Goal: Task Accomplishment & Management: Manage account settings

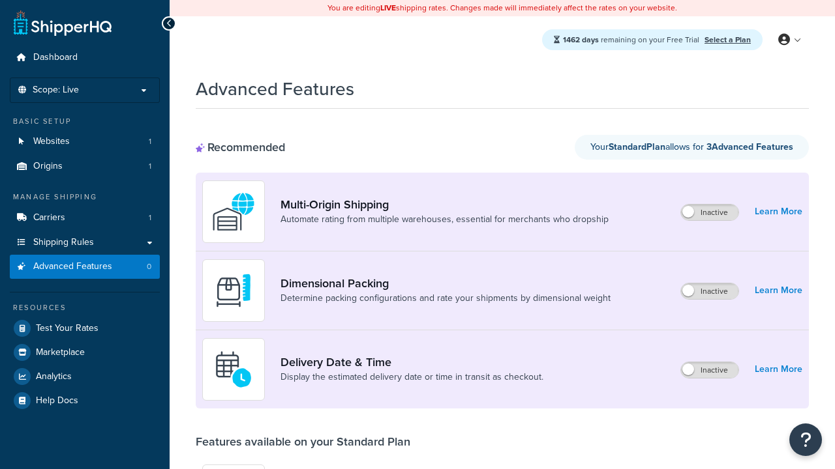
scroll to position [341, 0]
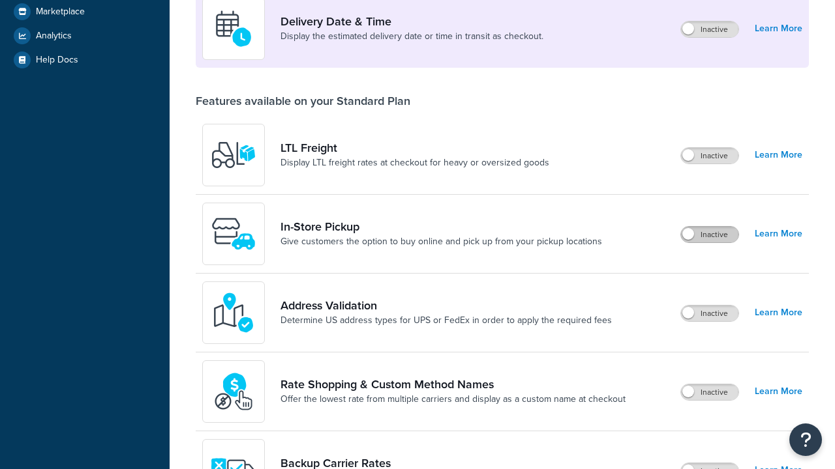
click at [709, 235] on label "Inactive" at bounding box center [709, 235] width 57 height 16
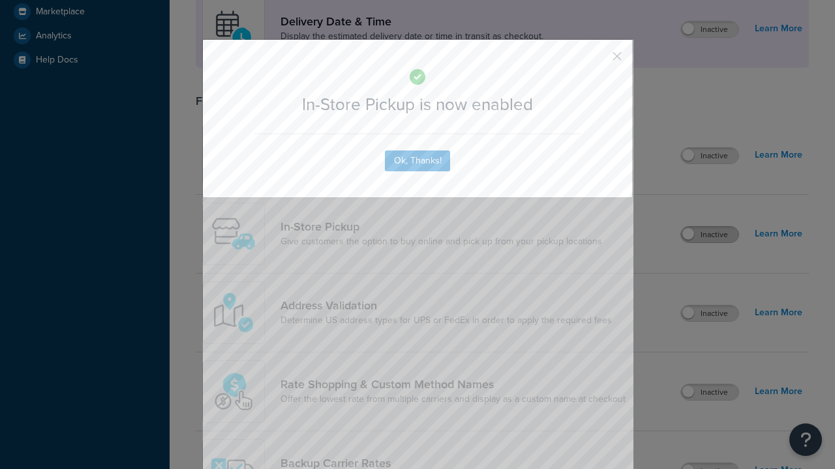
scroll to position [366, 0]
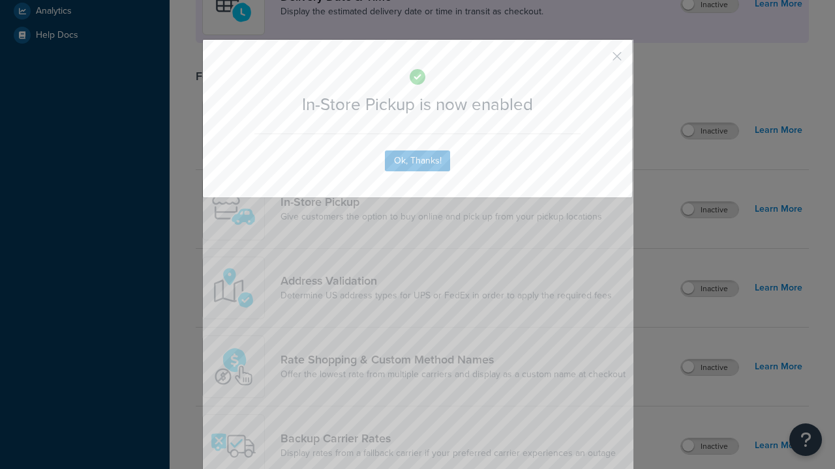
click at [597, 61] on button "button" at bounding box center [597, 60] width 3 height 3
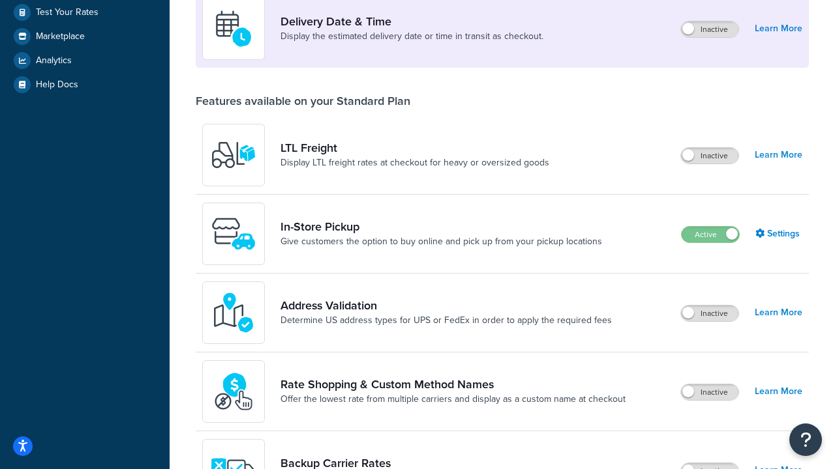
scroll to position [316, 0]
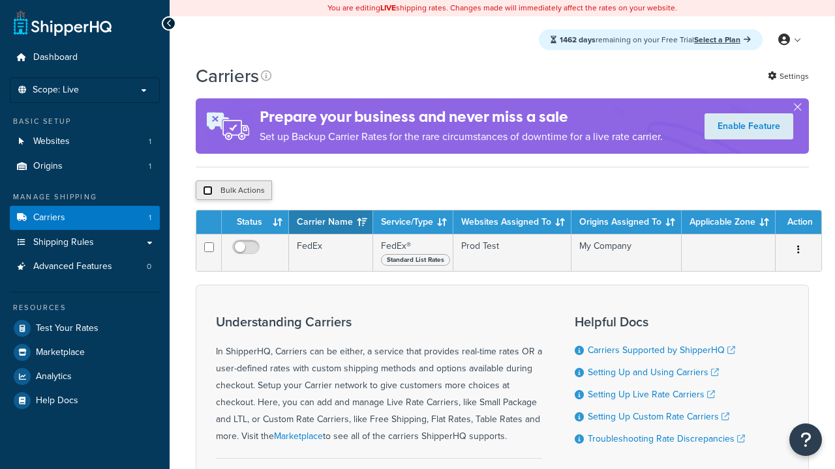
click at [207, 192] on input "checkbox" at bounding box center [208, 191] width 10 height 10
checkbox input "true"
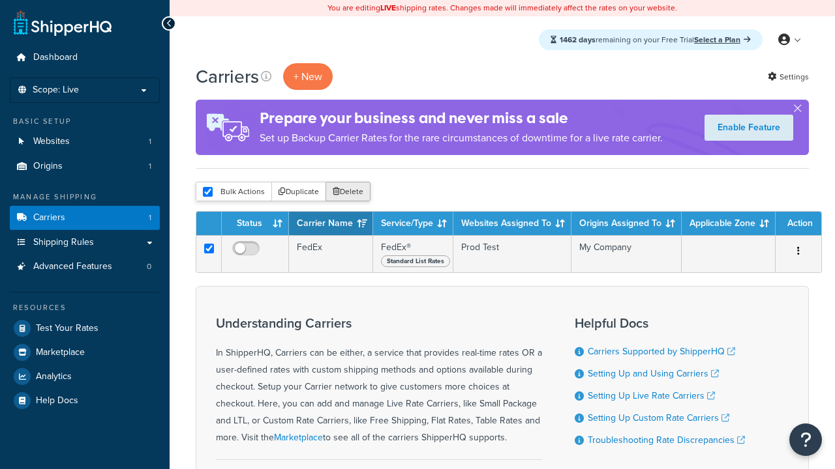
click at [351, 192] on button "Delete" at bounding box center [347, 192] width 45 height 20
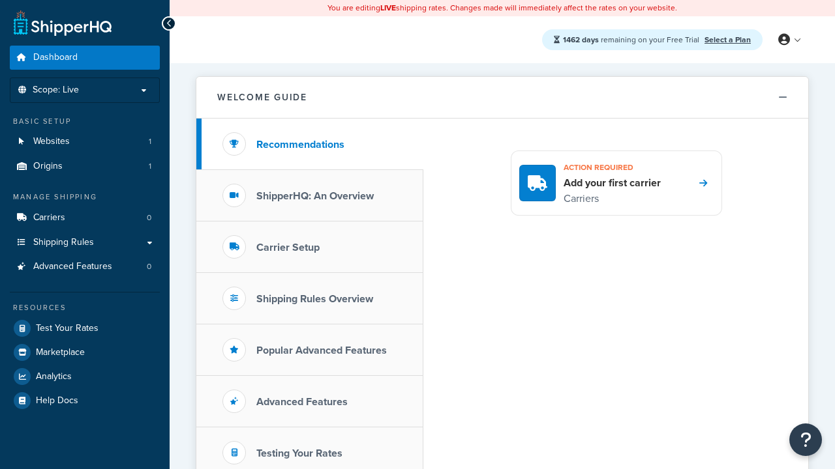
click at [727, 39] on link "Select a Plan" at bounding box center [727, 40] width 46 height 12
